Goal: Information Seeking & Learning: Compare options

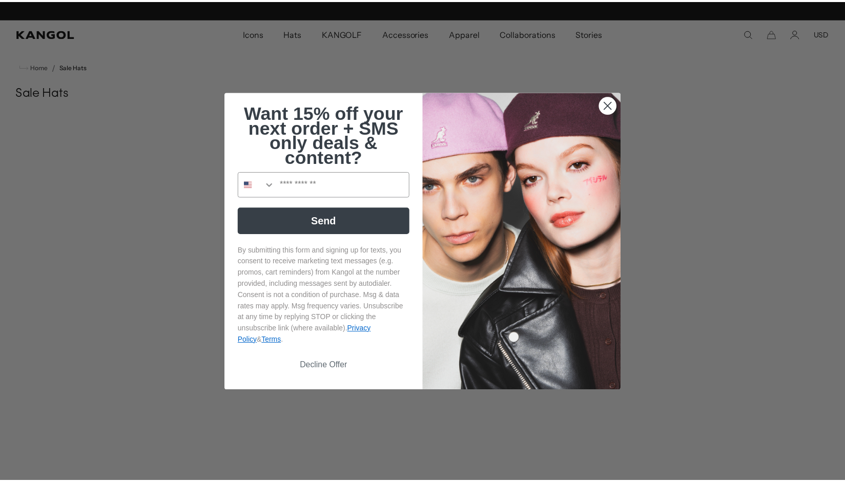
scroll to position [0, 211]
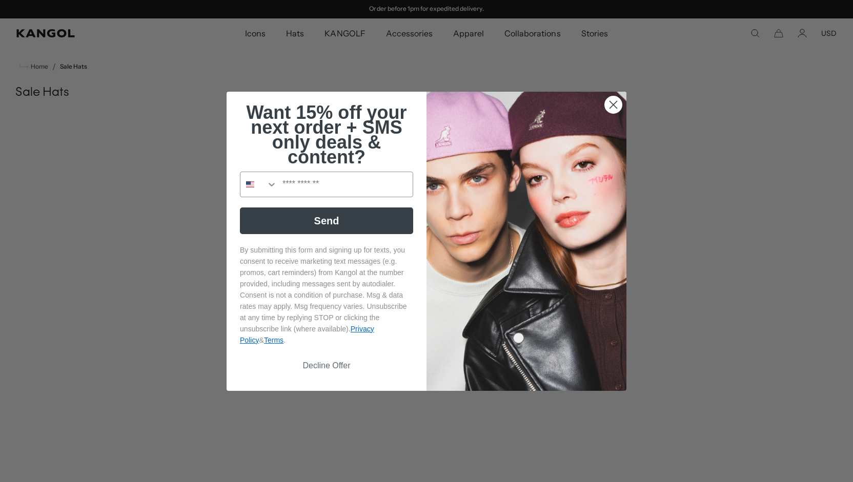
click at [611, 102] on icon "Close dialog" at bounding box center [613, 104] width 7 height 7
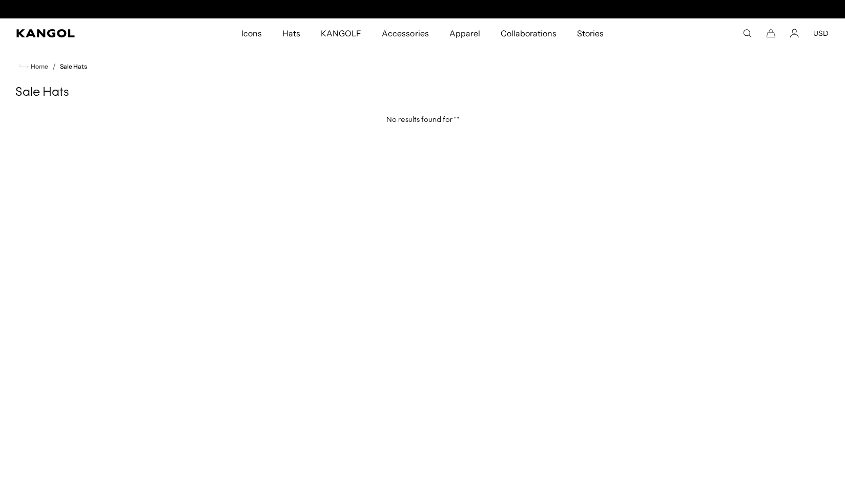
scroll to position [0, 0]
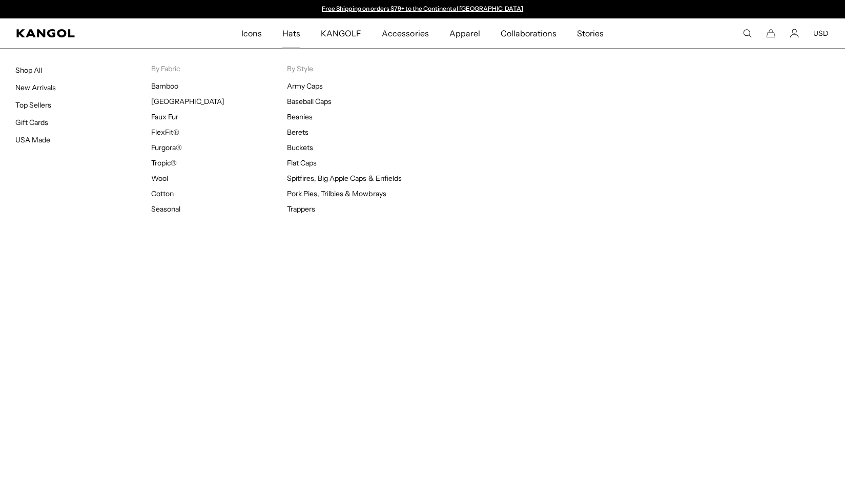
click at [294, 35] on span "Hats" at bounding box center [291, 33] width 18 height 30
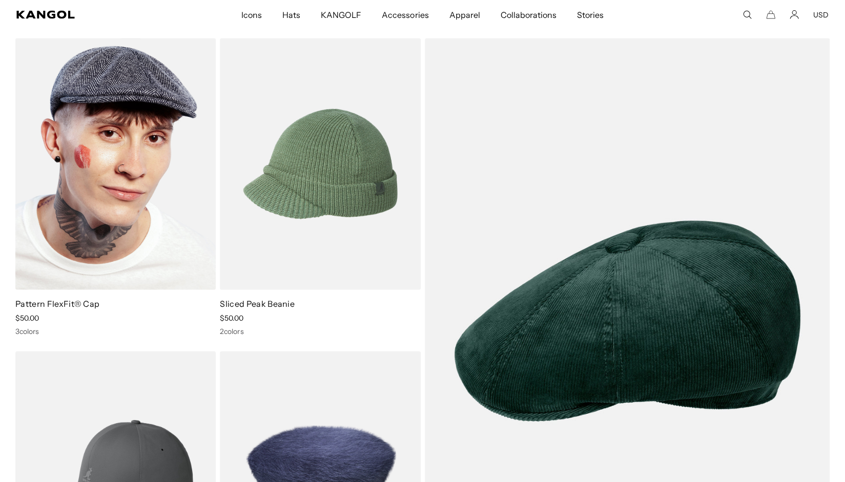
click at [126, 157] on img at bounding box center [115, 164] width 200 height 252
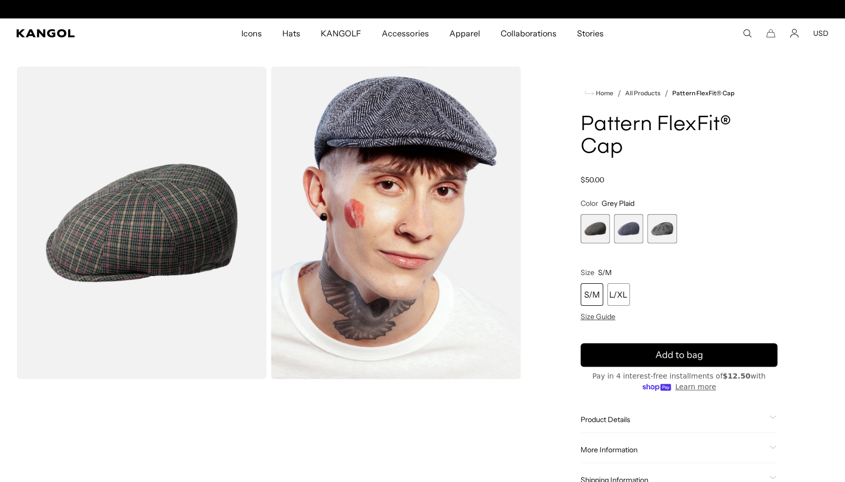
scroll to position [0, 211]
click at [605, 214] on span "1 of 3" at bounding box center [594, 228] width 29 height 29
click at [639, 214] on span "2 of 3" at bounding box center [628, 228] width 29 height 29
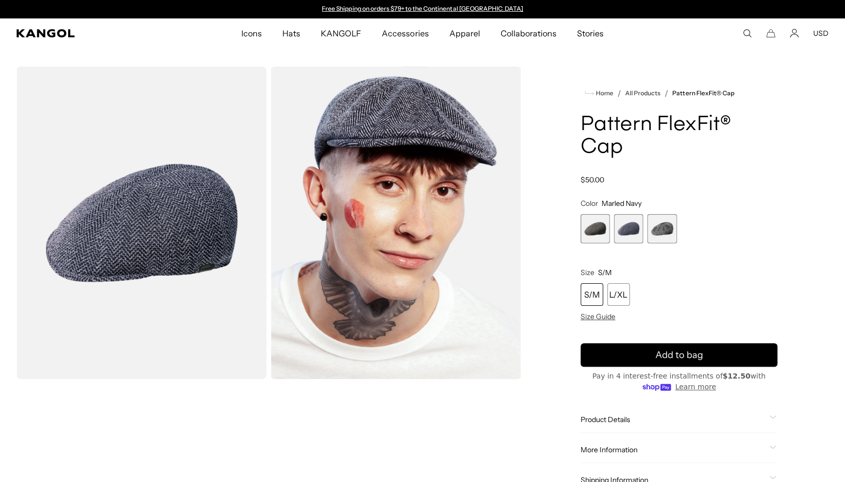
click at [662, 214] on span "3 of 3" at bounding box center [661, 228] width 29 height 29
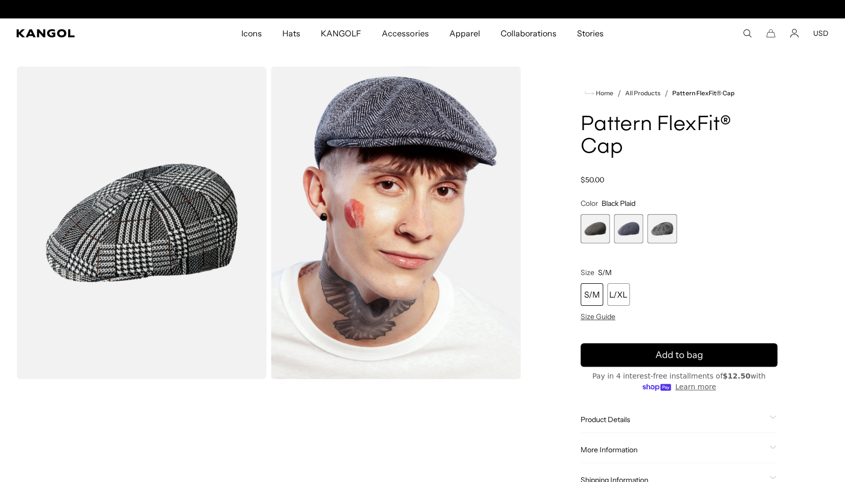
scroll to position [0, 211]
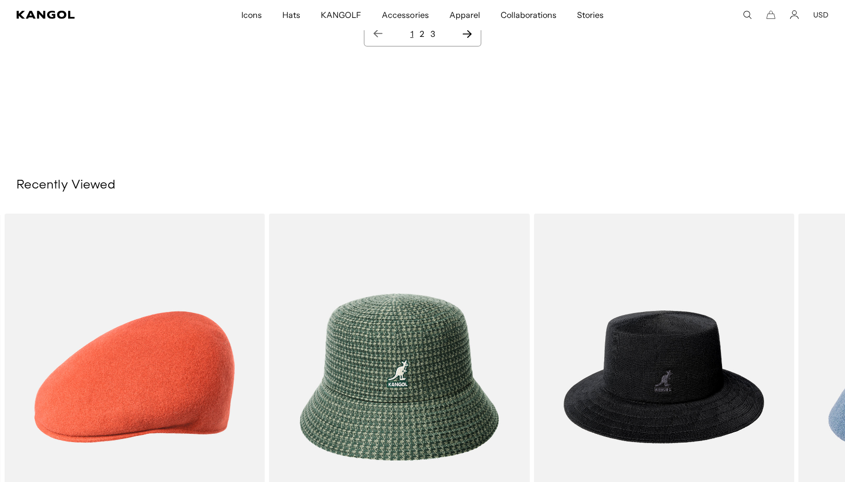
click at [0, 0] on img "1 of 5" at bounding box center [0, 0] width 0 height 0
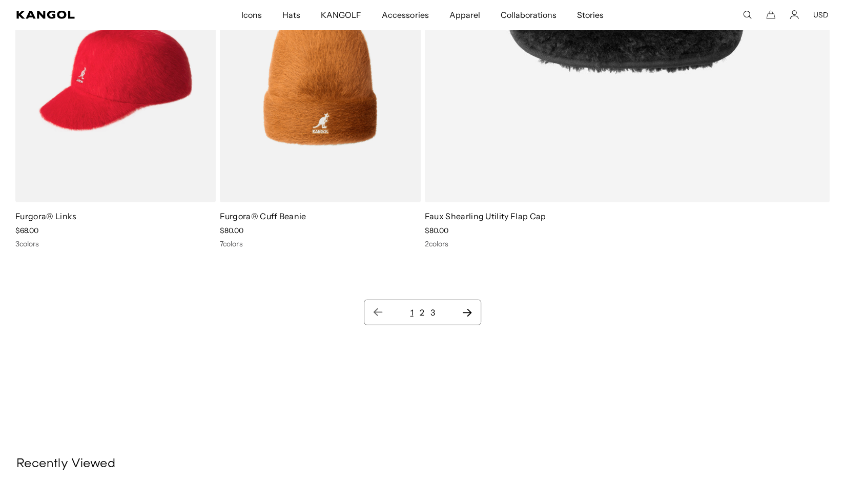
scroll to position [12010, 0]
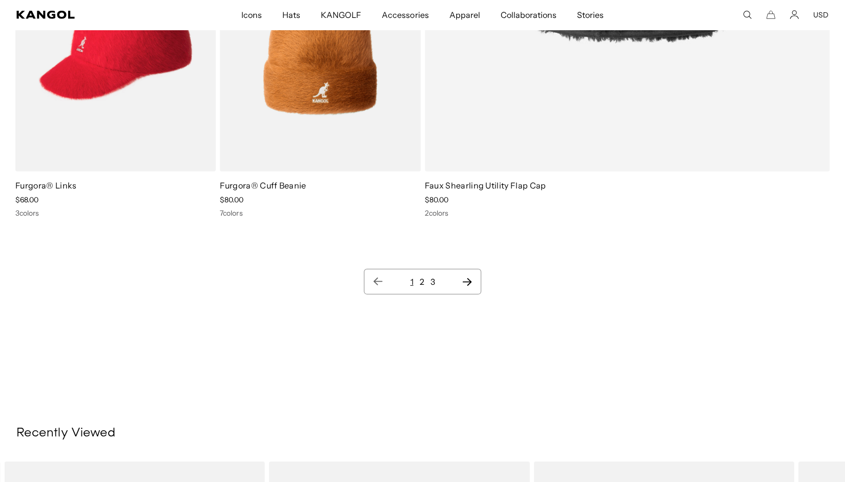
scroll to position [0, 211]
click at [423, 280] on link "2" at bounding box center [421, 282] width 5 height 10
